Goal: Task Accomplishment & Management: Use online tool/utility

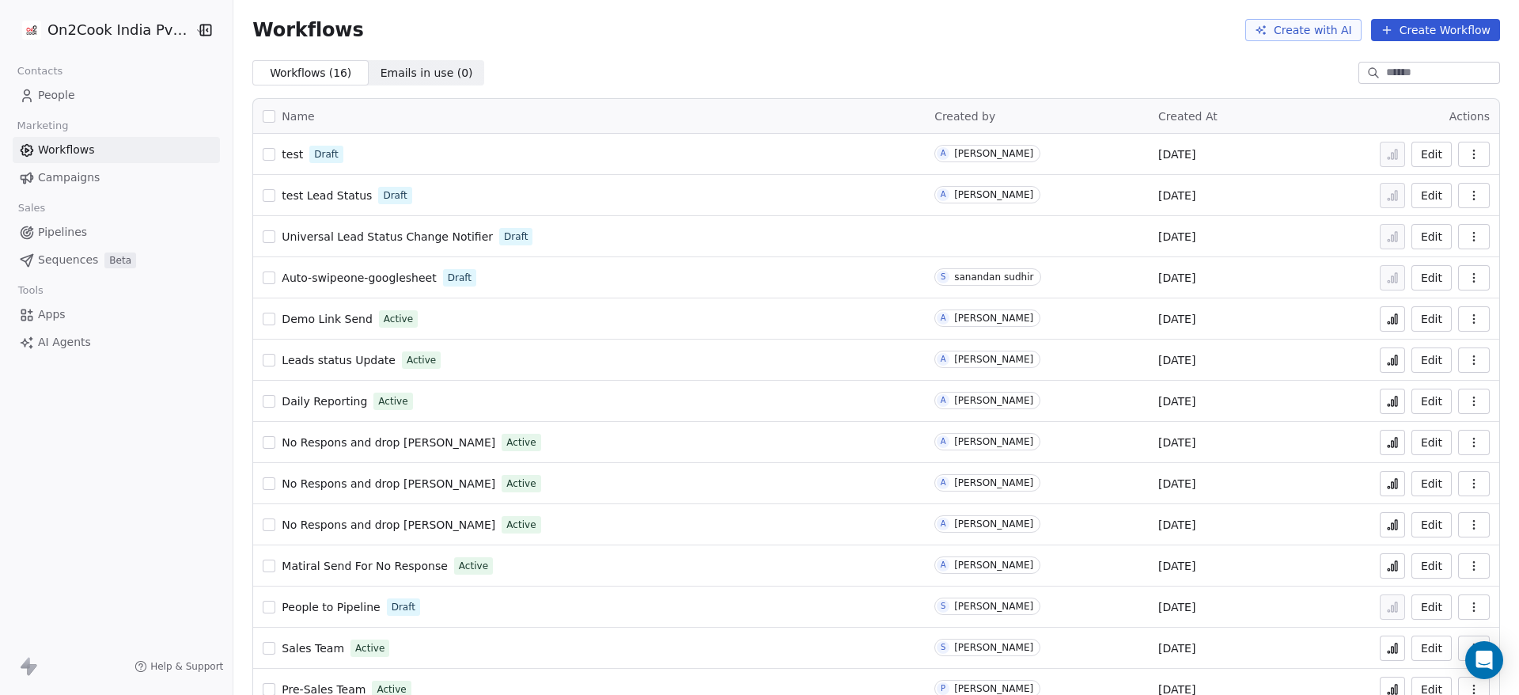
click at [65, 95] on span "People" at bounding box center [56, 95] width 37 height 17
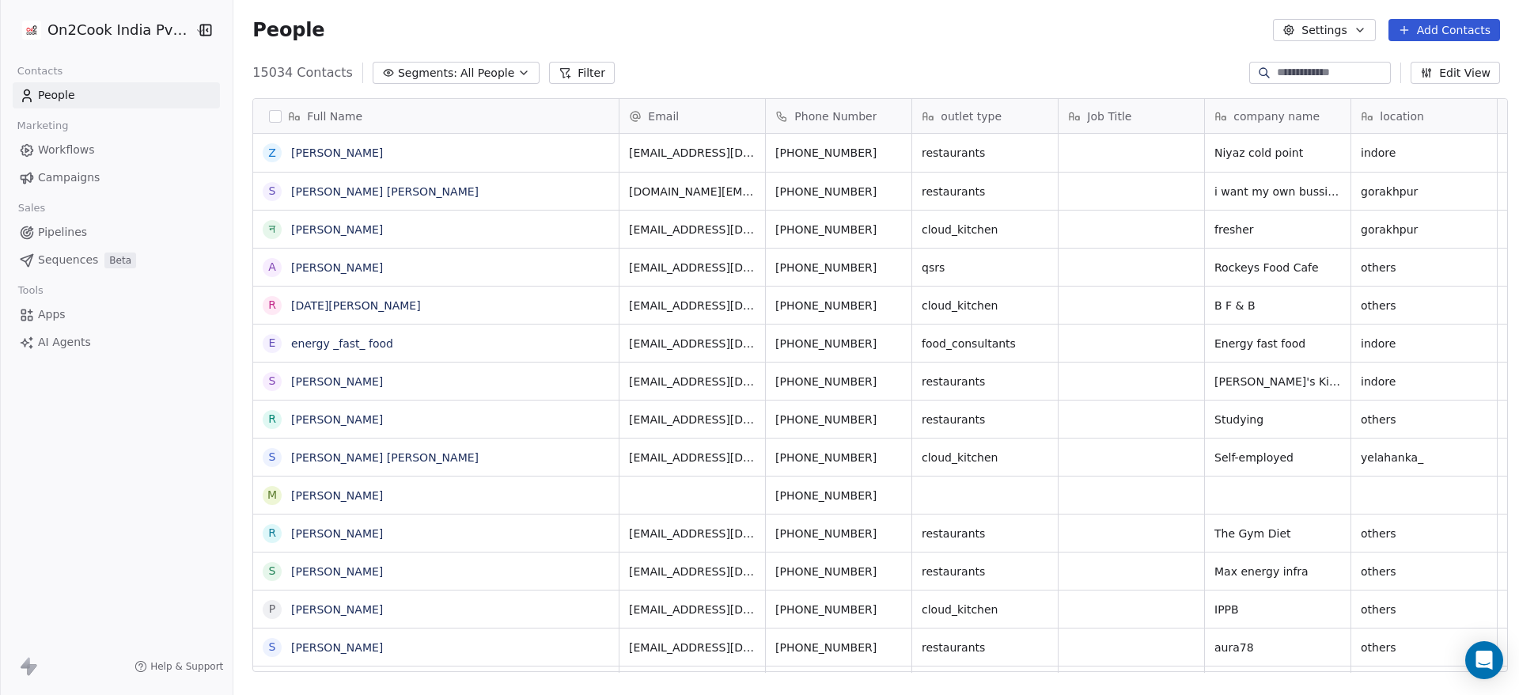
scroll to position [593, 1275]
click at [269, 118] on button "button" at bounding box center [275, 116] width 13 height 13
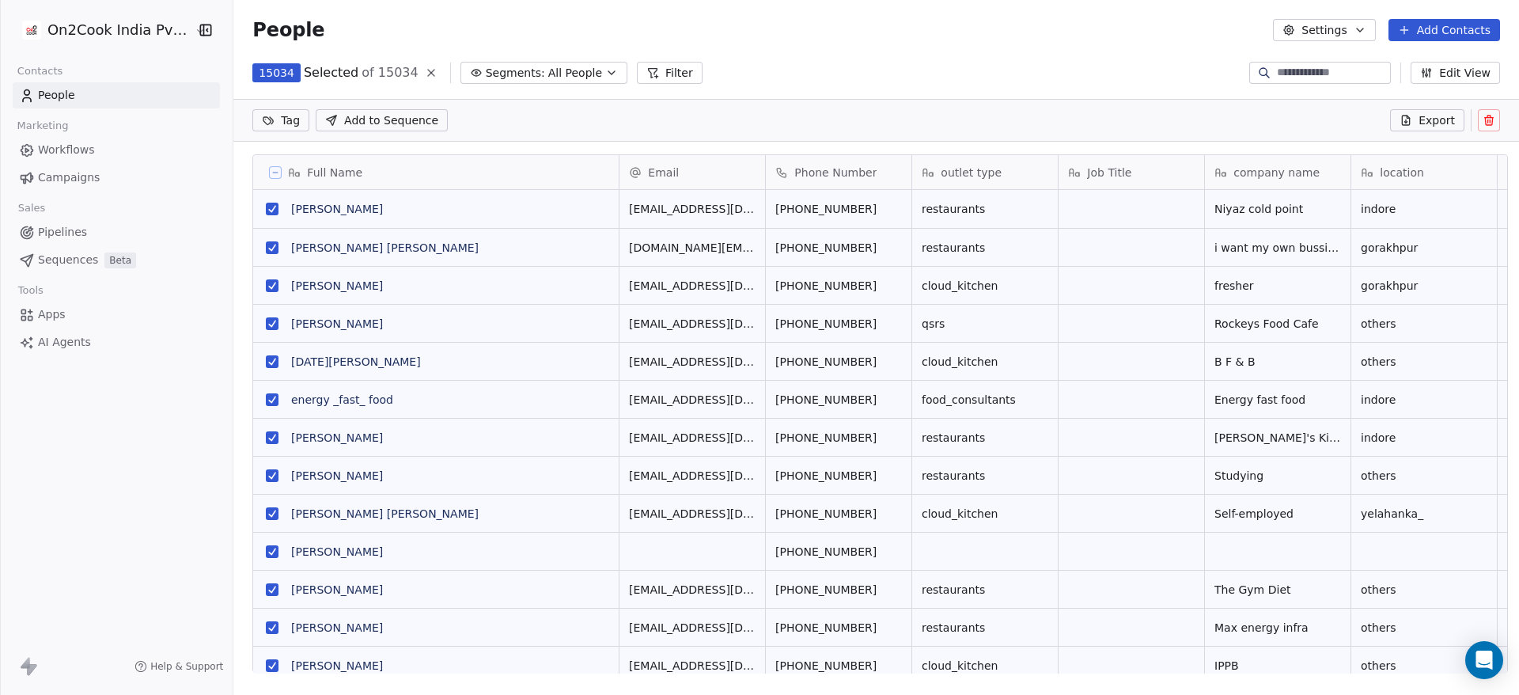
scroll to position [537, 1275]
click at [1436, 119] on span "Export" at bounding box center [1437, 120] width 36 height 16
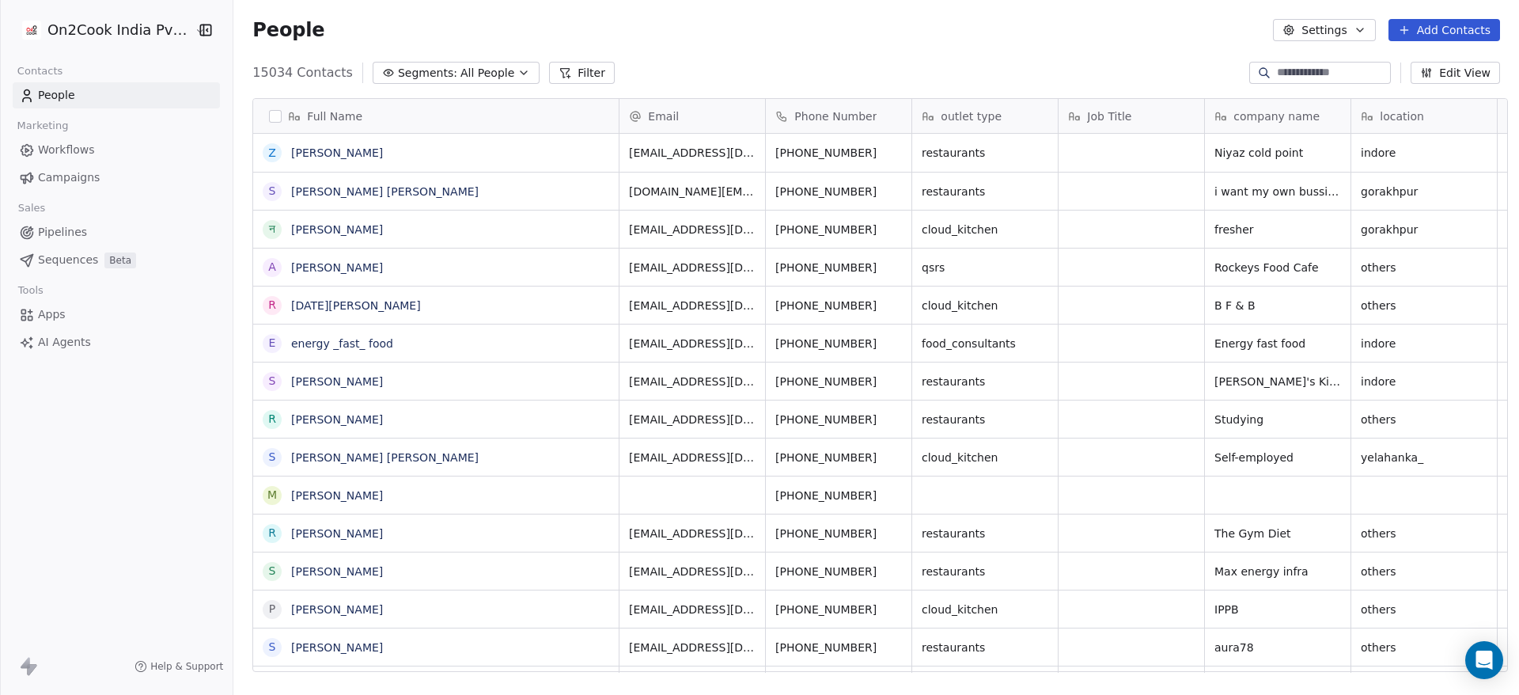
scroll to position [593, 1275]
click at [1343, 24] on button "Settings" at bounding box center [1324, 30] width 102 height 22
click at [1317, 139] on span "Export" at bounding box center [1335, 140] width 36 height 17
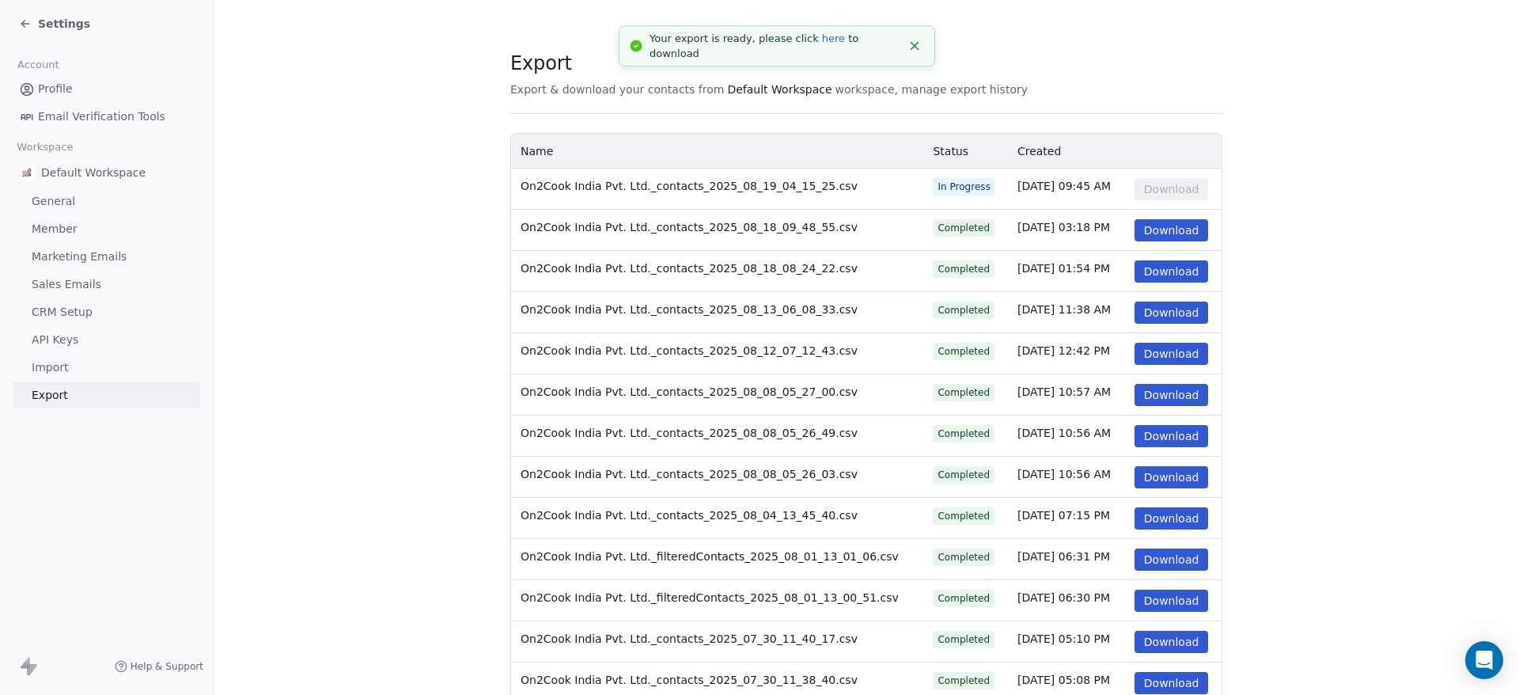
click at [822, 44] on link "here" at bounding box center [833, 38] width 23 height 12
